Goal: Find specific page/section: Find specific page/section

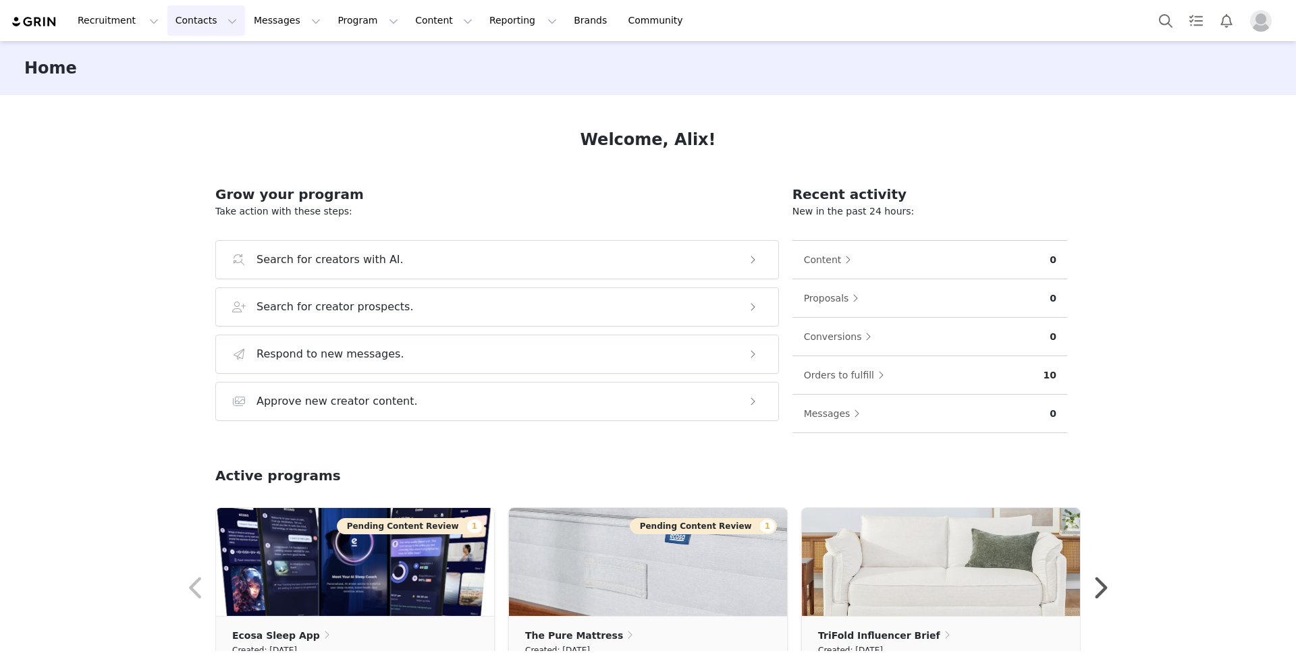
click at [191, 6] on button "Contacts Contacts" at bounding box center [206, 20] width 78 height 30
click at [228, 63] on div "Creators" at bounding box center [211, 60] width 90 height 14
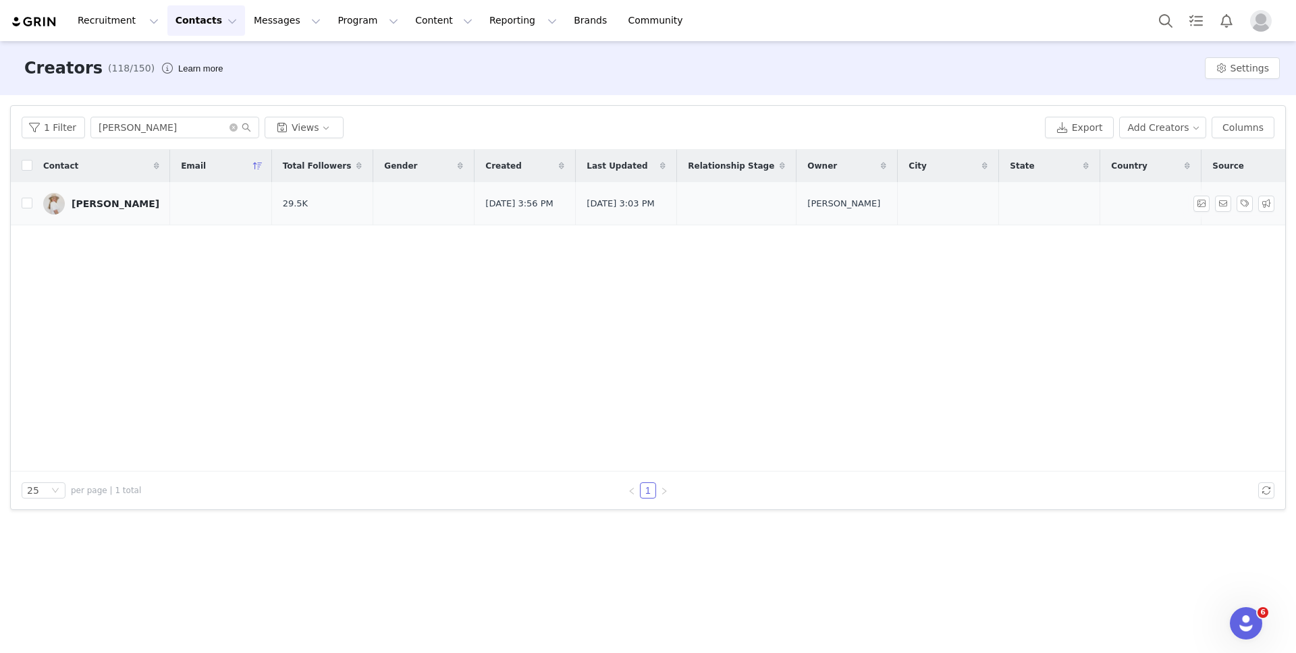
click at [101, 209] on div "[PERSON_NAME]" at bounding box center [116, 203] width 88 height 11
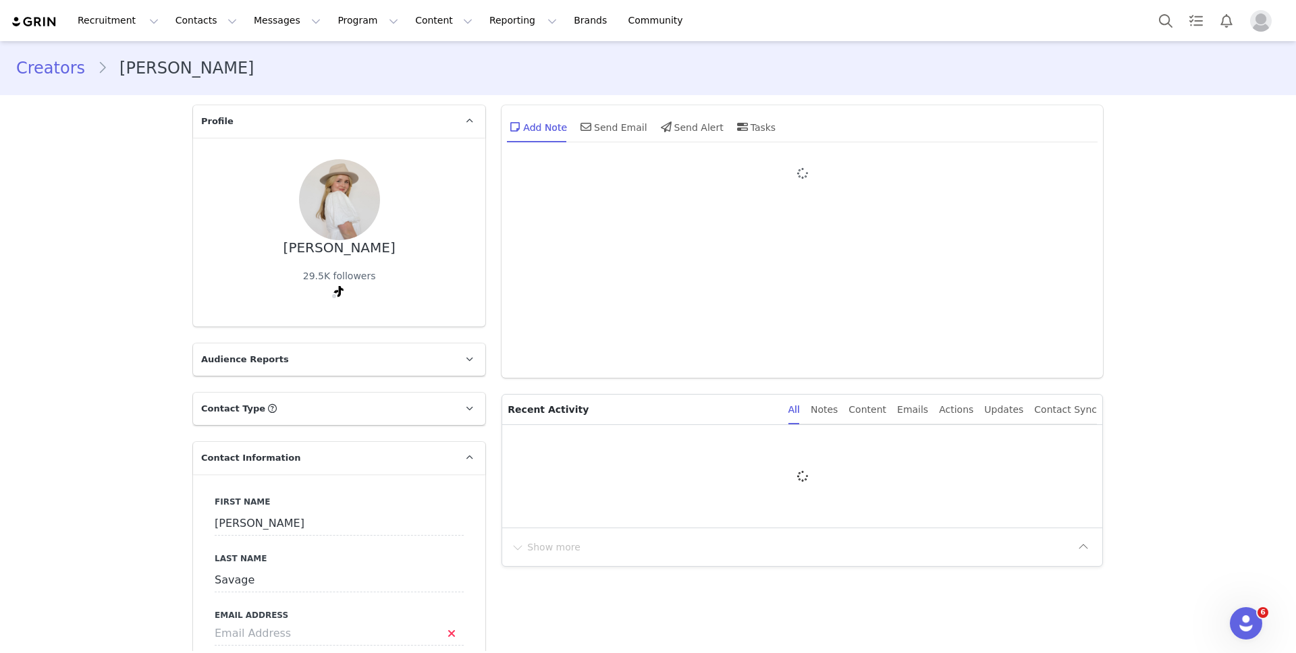
type input "+1 ([GEOGRAPHIC_DATA])"
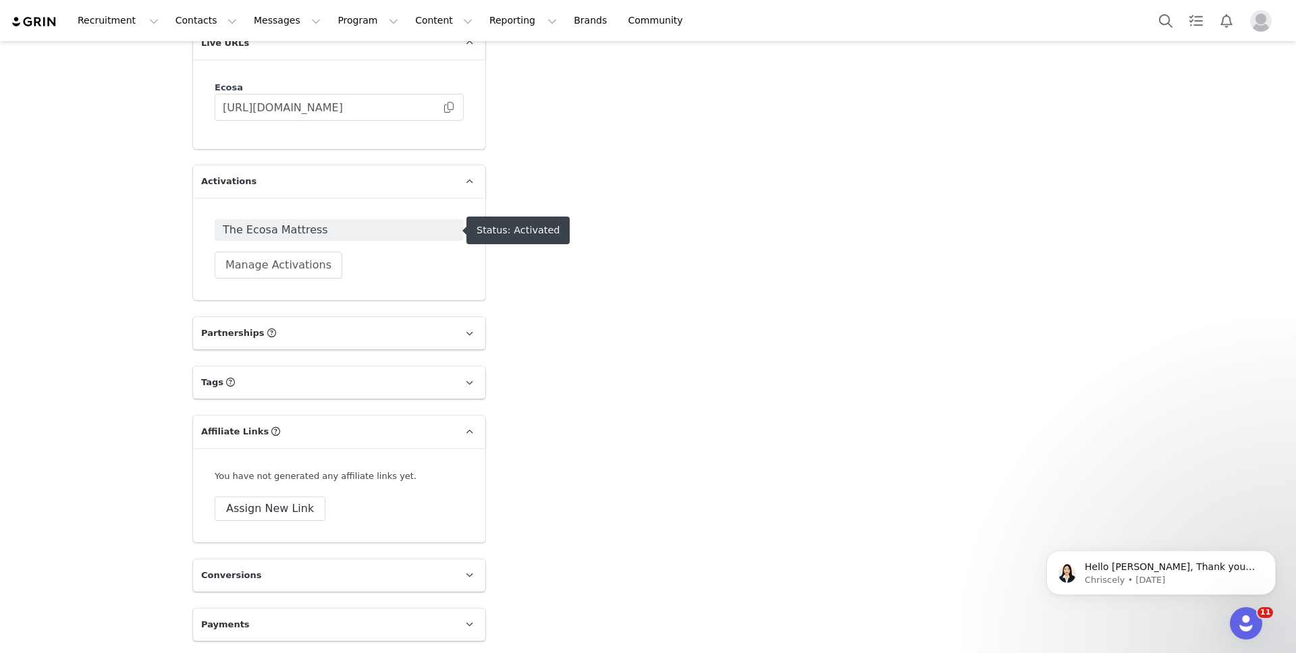
click at [366, 227] on span "The Ecosa Mattress" at bounding box center [339, 230] width 233 height 16
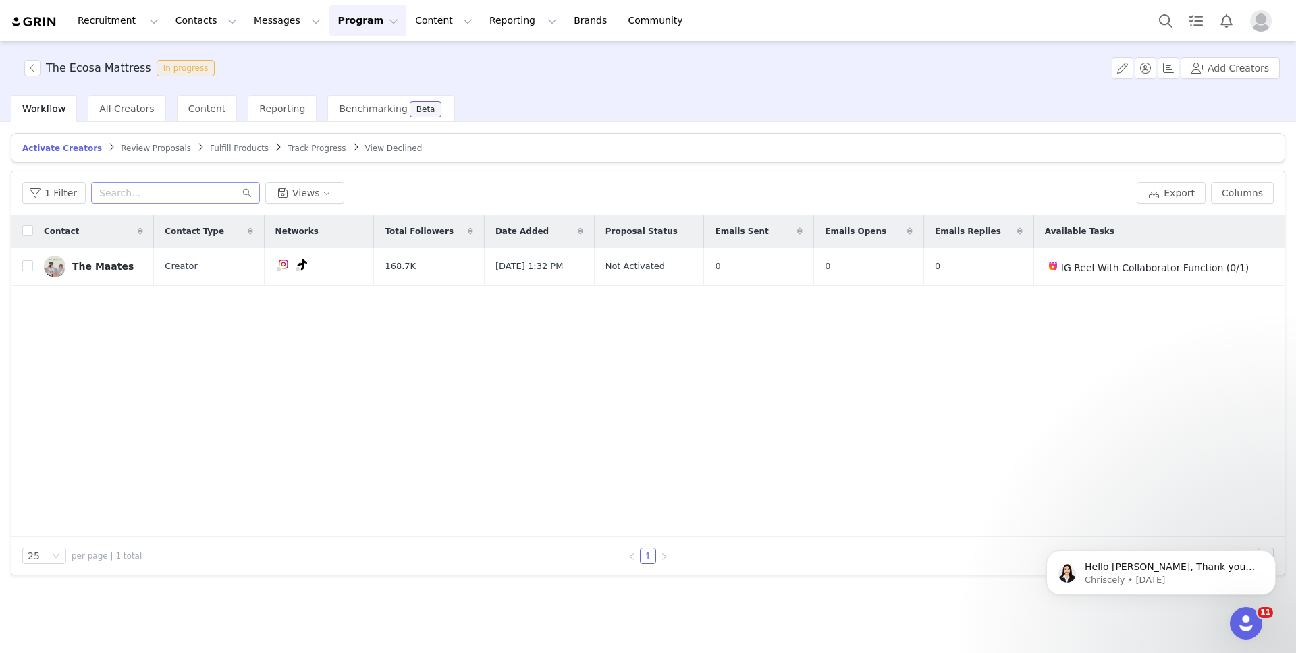
drag, startPoint x: 161, startPoint y: 204, endPoint x: 153, endPoint y: 198, distance: 9.6
click at [161, 204] on div "1 Filter Views Export Columns" at bounding box center [647, 193] width 1273 height 44
click at [152, 196] on input "text" at bounding box center [175, 193] width 169 height 22
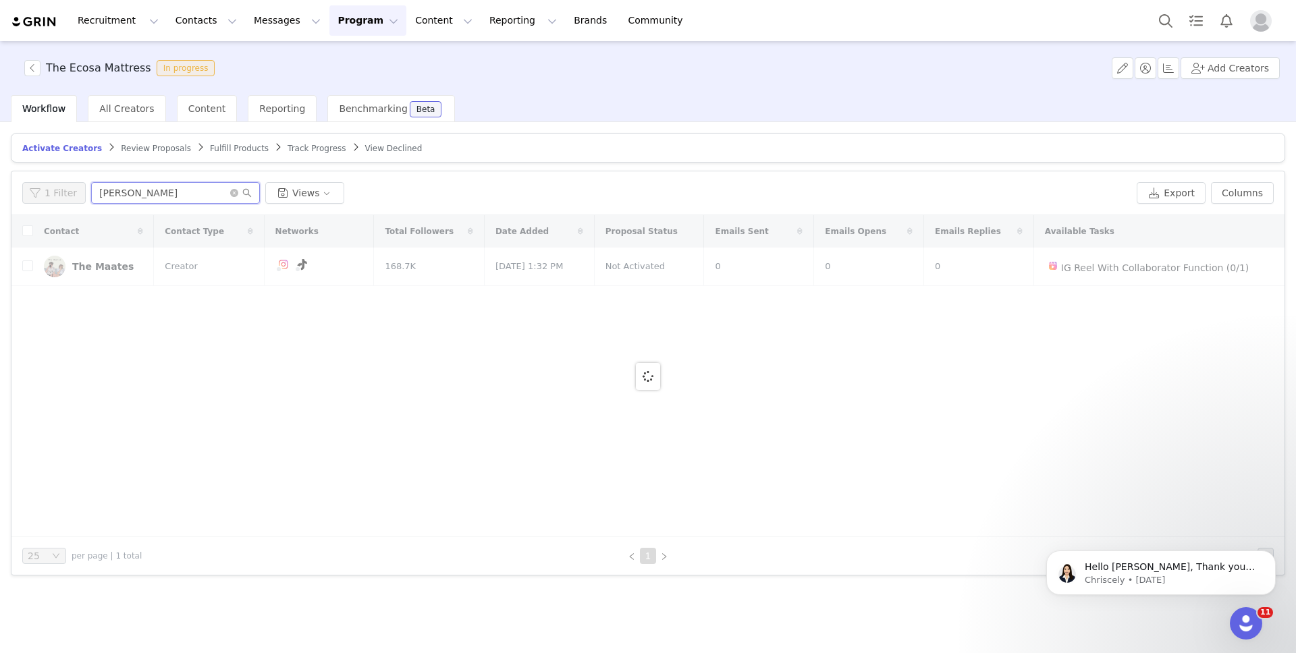
type input "[PERSON_NAME]"
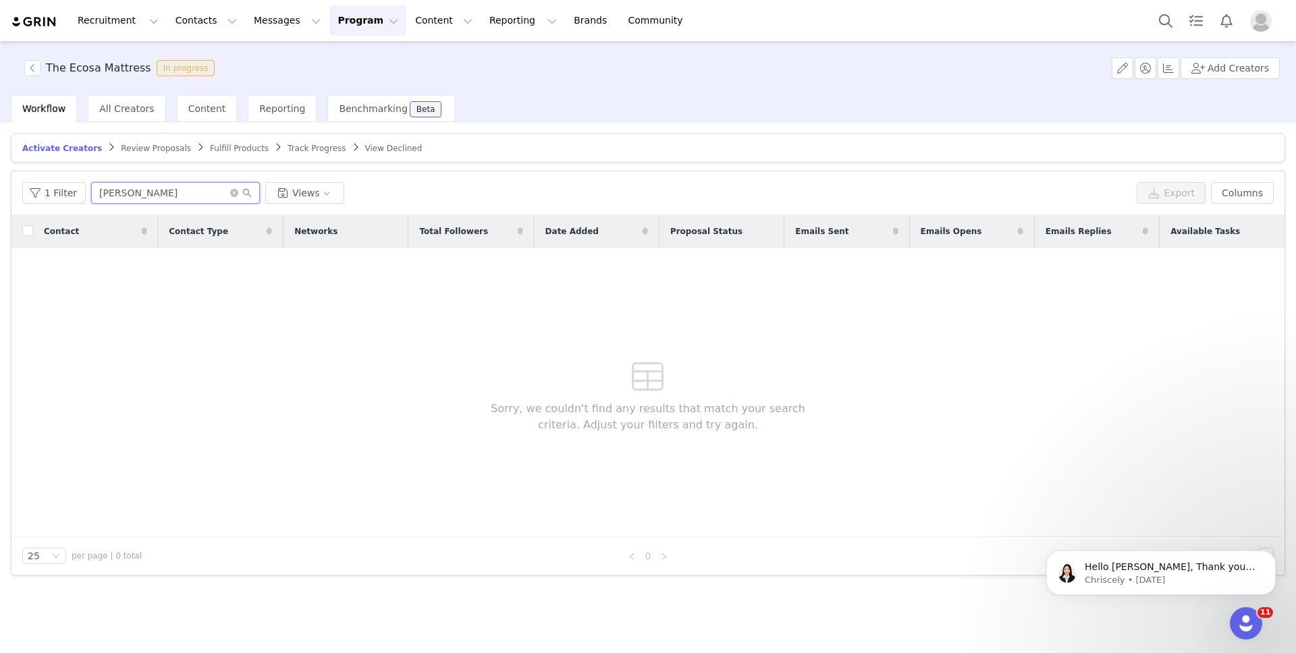
click at [192, 200] on input "[PERSON_NAME]" at bounding box center [175, 193] width 169 height 22
click at [185, 13] on button "Contacts Contacts" at bounding box center [206, 20] width 78 height 30
click at [202, 61] on p "Creators" at bounding box center [189, 60] width 40 height 14
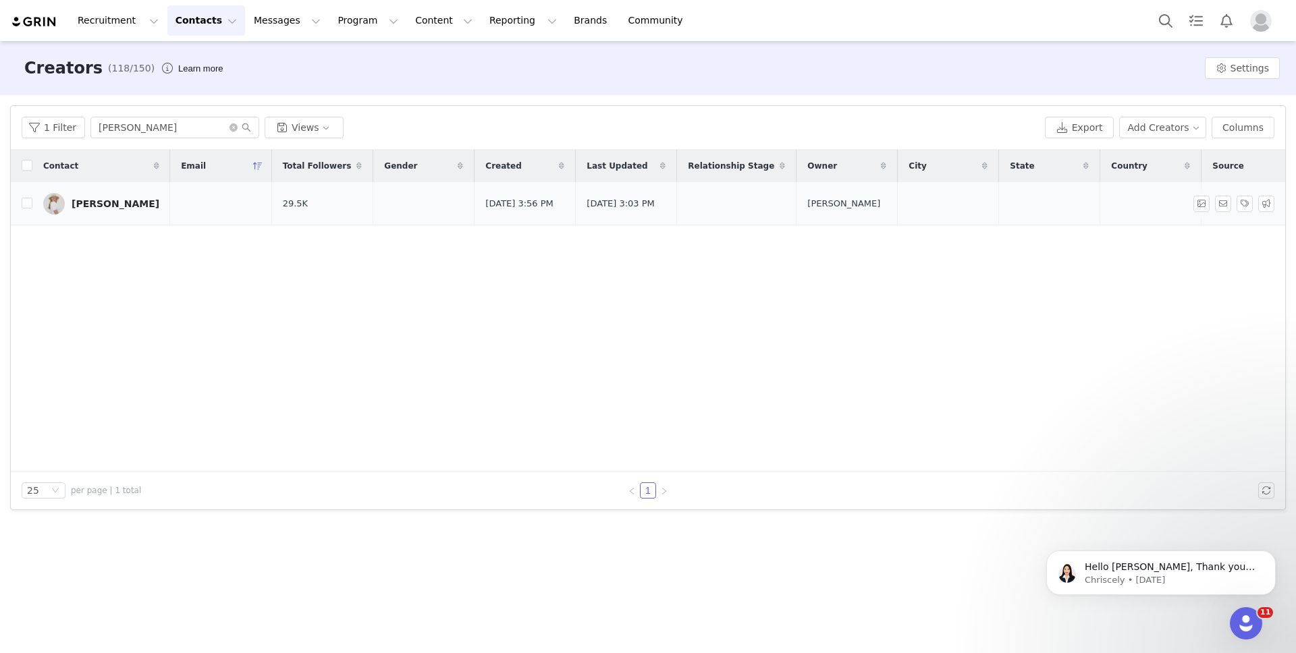
click at [96, 209] on div "[PERSON_NAME]" at bounding box center [116, 203] width 88 height 11
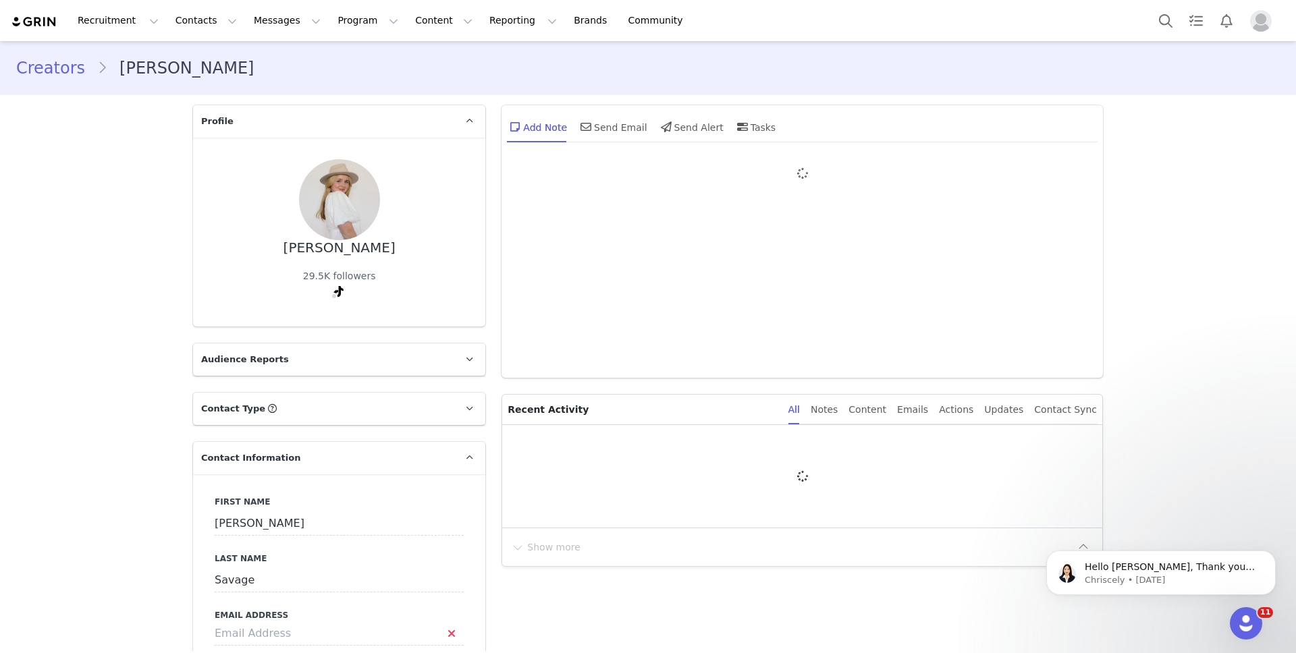
type input "+1 ([GEOGRAPHIC_DATA])"
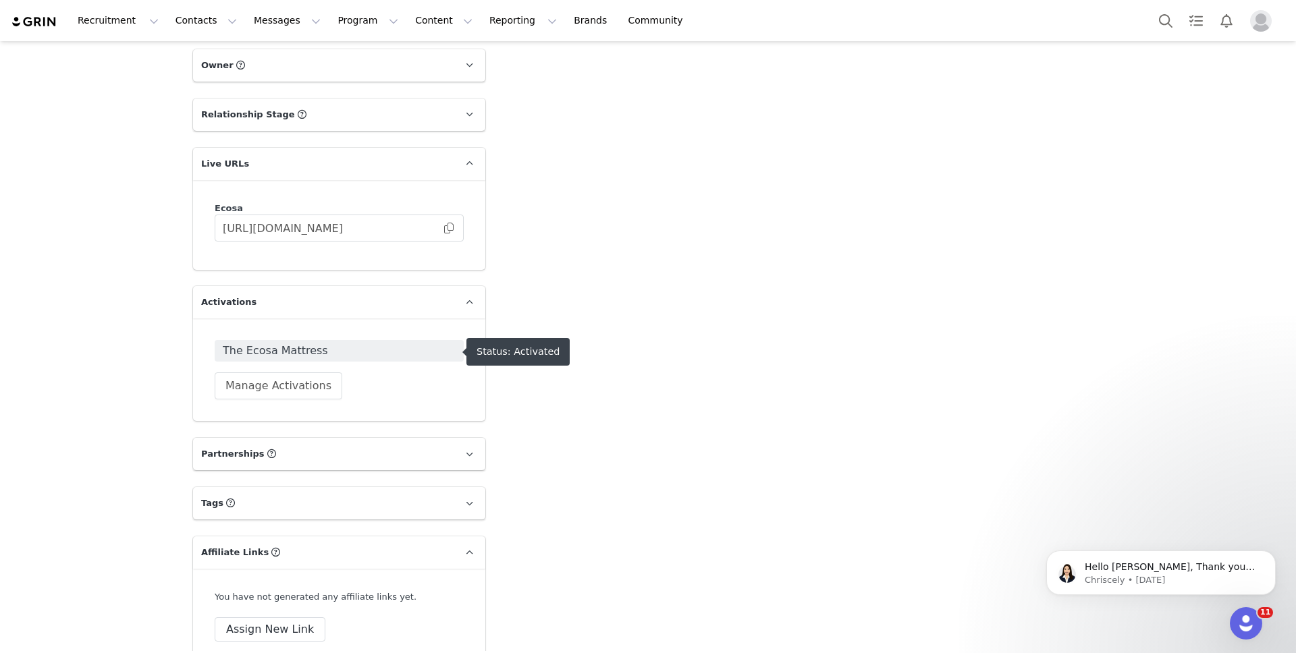
scroll to position [1324, 0]
click at [442, 229] on span at bounding box center [448, 229] width 13 height 0
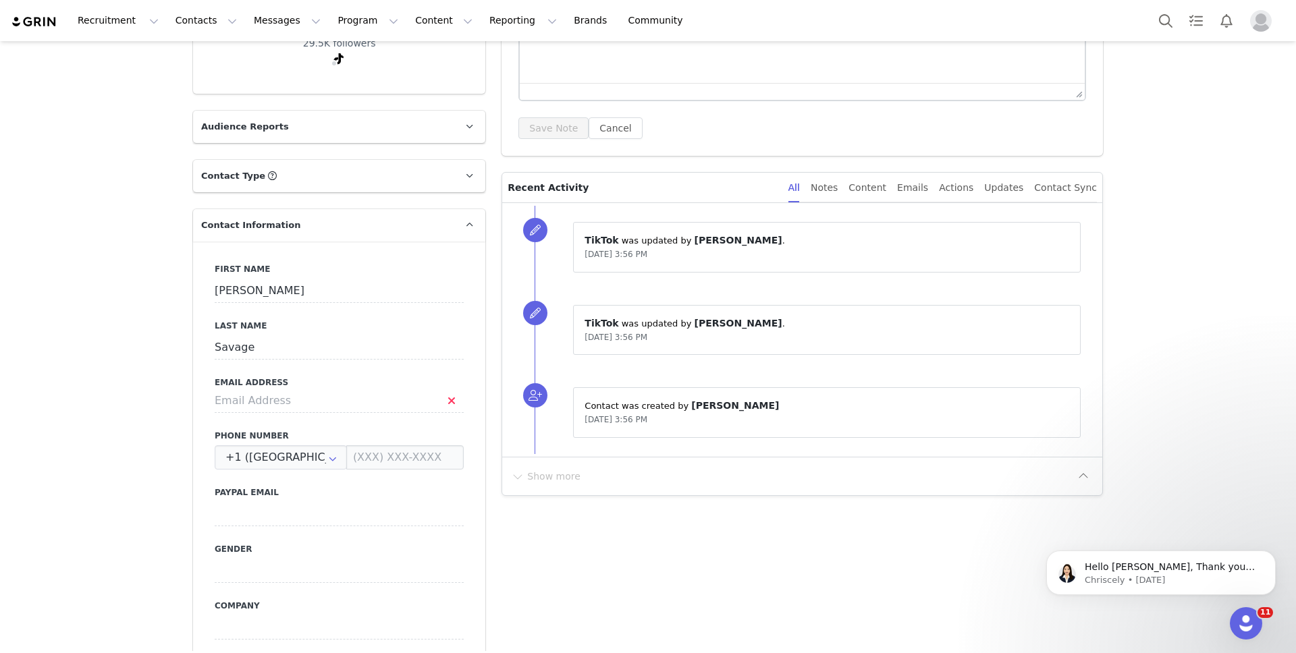
scroll to position [0, 0]
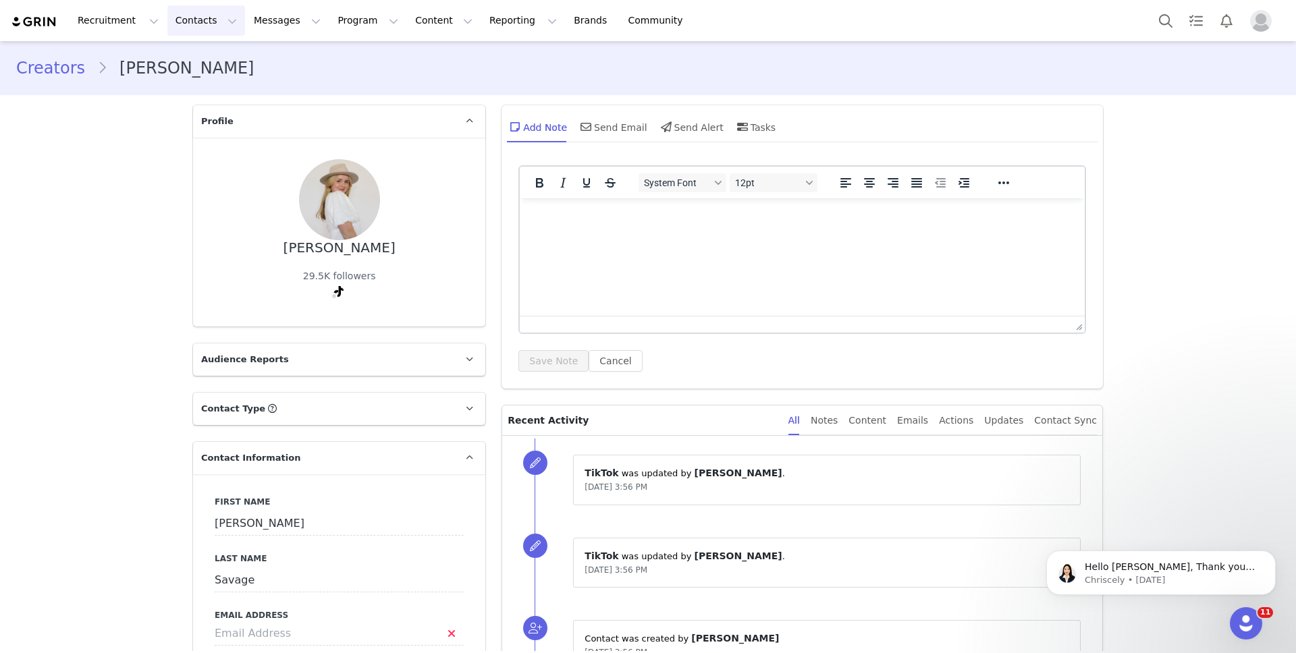
click at [208, 26] on button "Contacts Contacts" at bounding box center [206, 20] width 78 height 30
click at [233, 65] on div "Creators" at bounding box center [211, 60] width 90 height 14
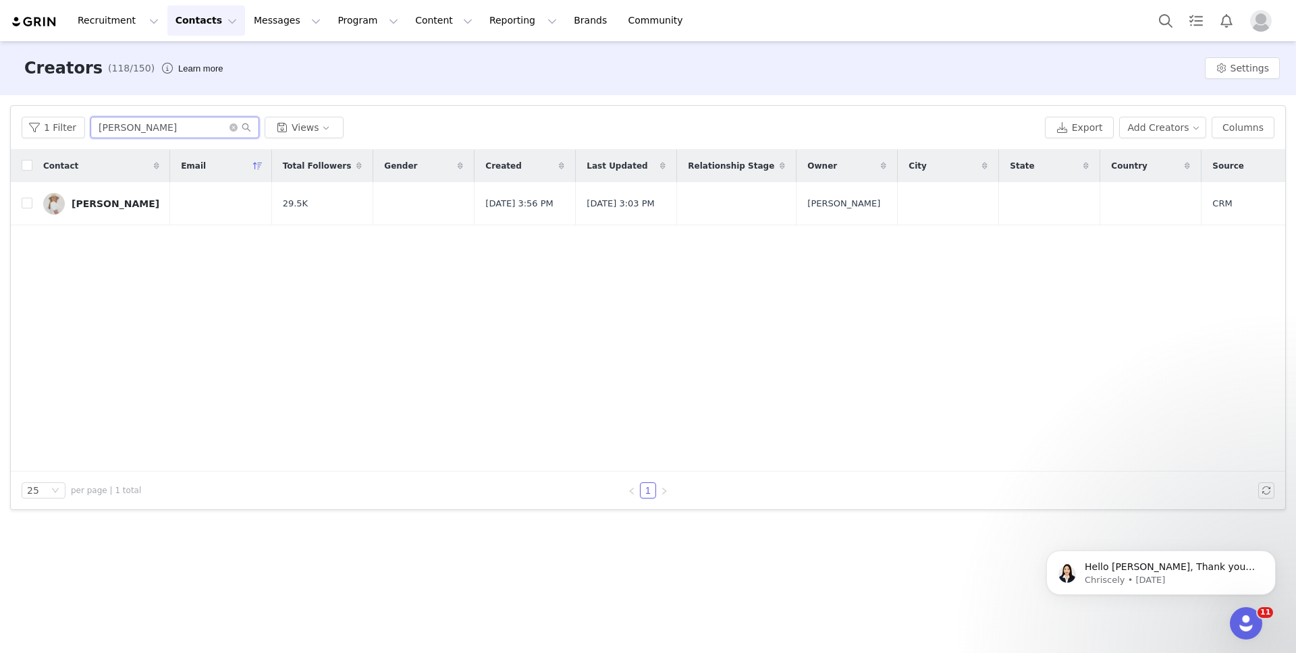
drag, startPoint x: 142, startPoint y: 124, endPoint x: 48, endPoint y: 115, distance: 94.2
click at [48, 115] on div "1 Filter [PERSON_NAME] Views Export Add Creators Columns" at bounding box center [648, 128] width 1274 height 44
type input "[PERSON_NAME]"
click at [96, 207] on div "[PERSON_NAME]" at bounding box center [116, 203] width 88 height 11
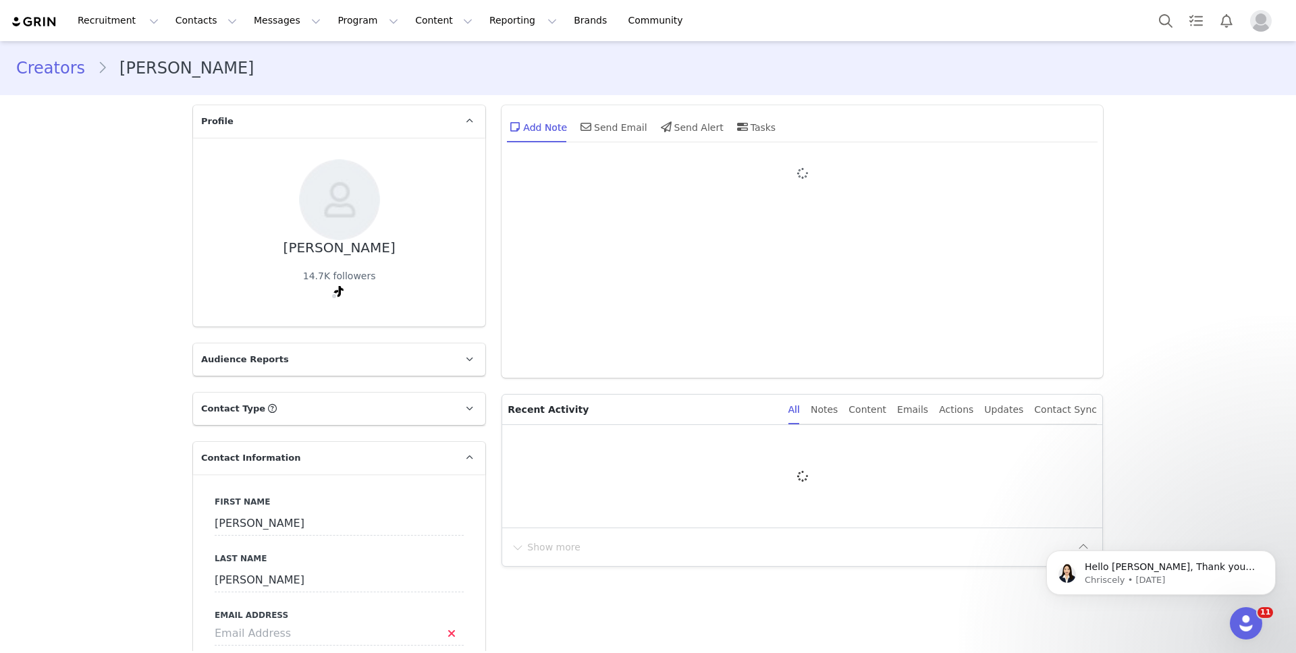
type input "+1 ([GEOGRAPHIC_DATA])"
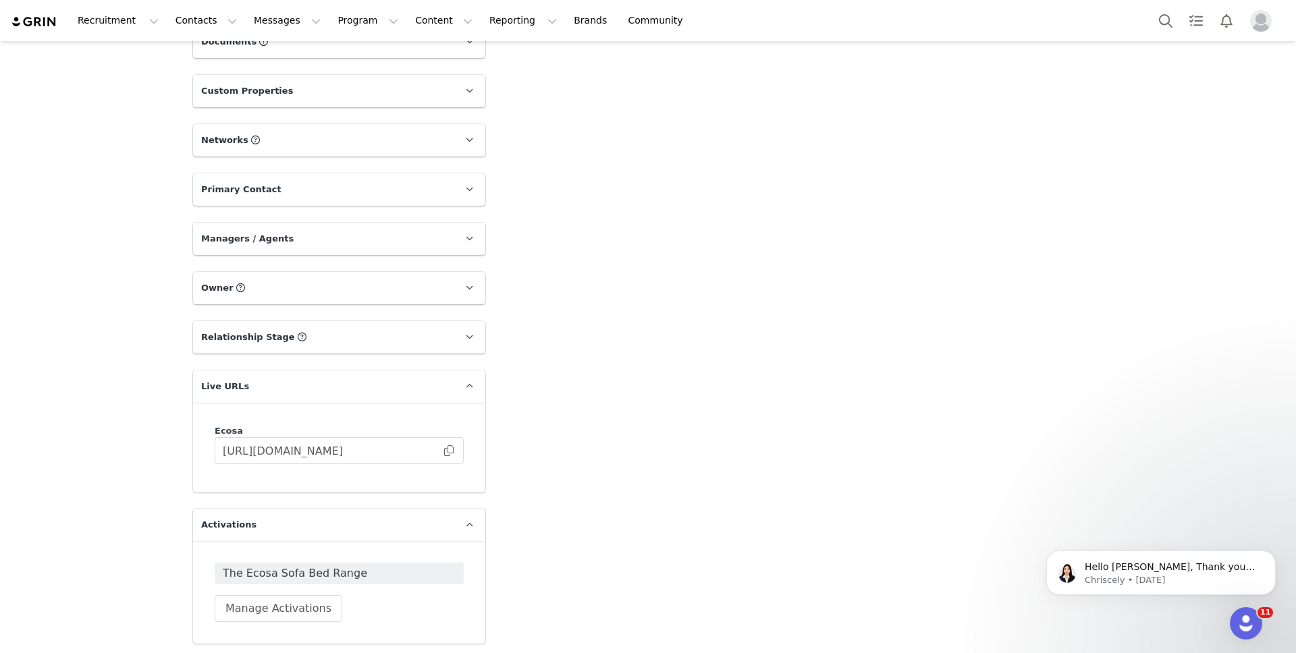
scroll to position [1134, 0]
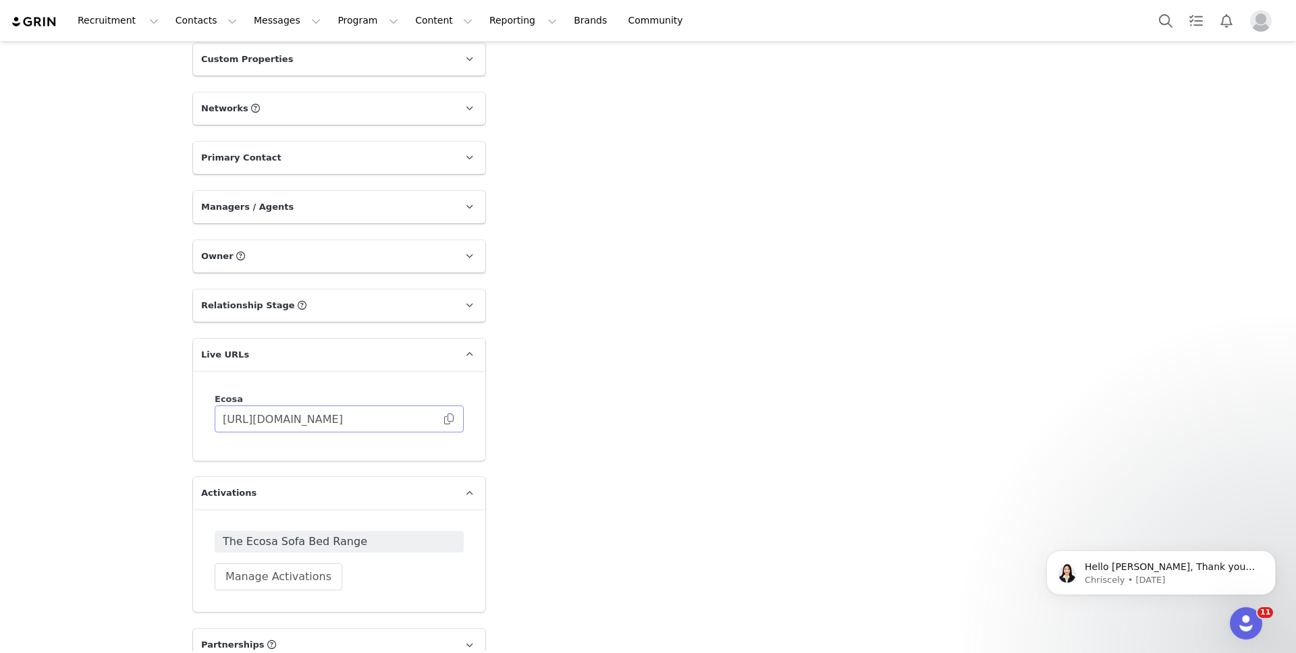
click at [442, 419] on span at bounding box center [448, 419] width 13 height 0
